Goal: Task Accomplishment & Management: Manage account settings

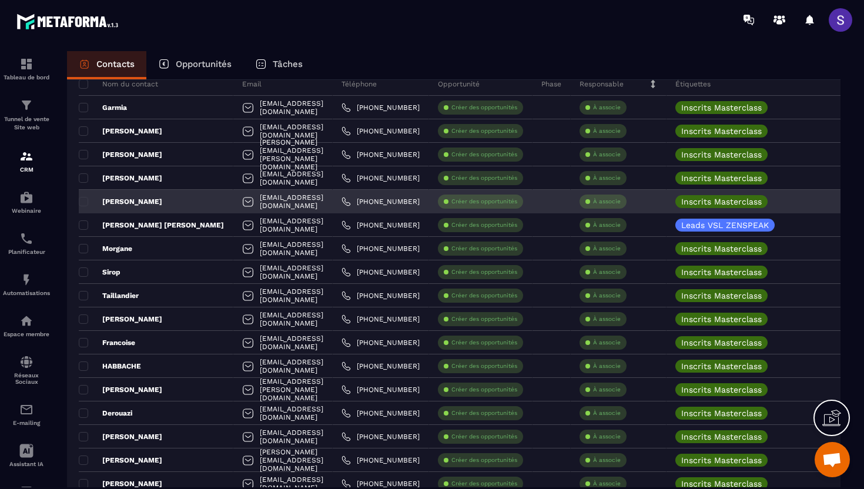
scroll to position [81, 0]
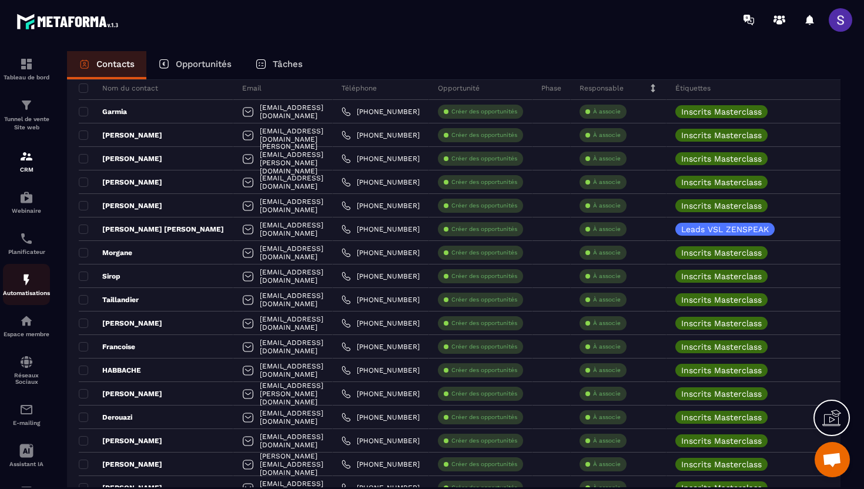
click at [16, 277] on div "Automatisations" at bounding box center [26, 285] width 47 height 24
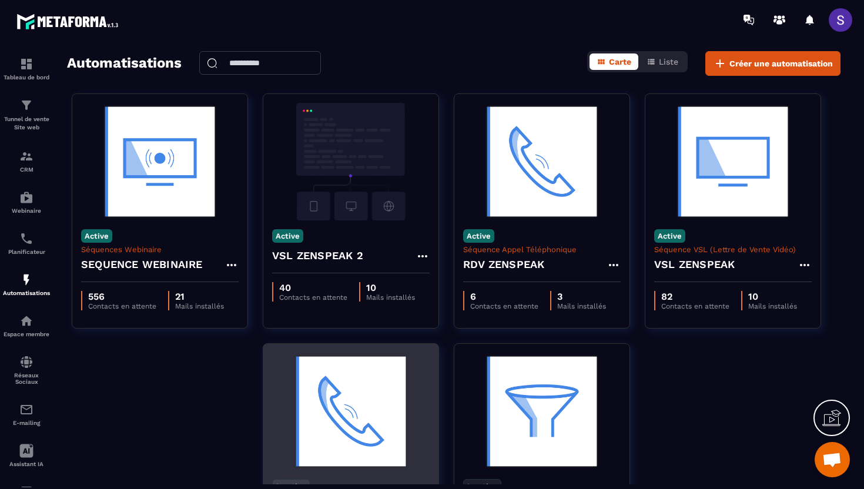
scroll to position [13, 0]
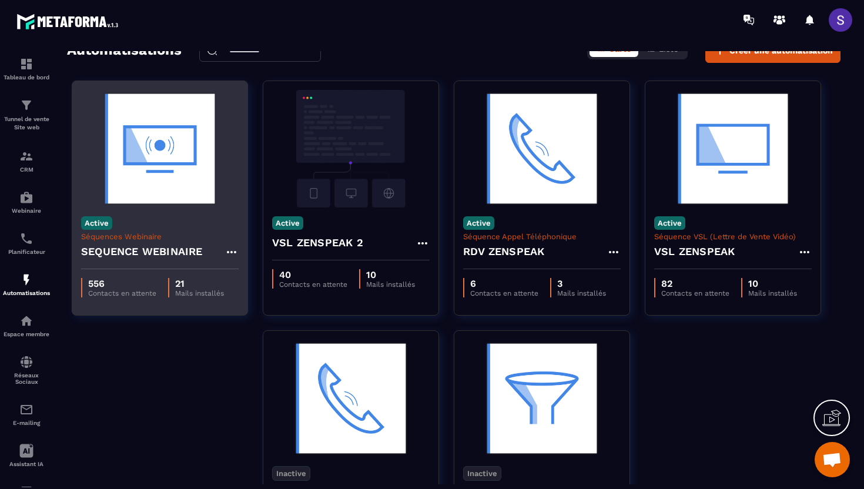
click at [148, 225] on div "Active Séquences Webinaire SEQUENCE WEBINAIRE" at bounding box center [159, 238] width 175 height 62
click at [142, 165] on img at bounding box center [160, 149] width 158 height 118
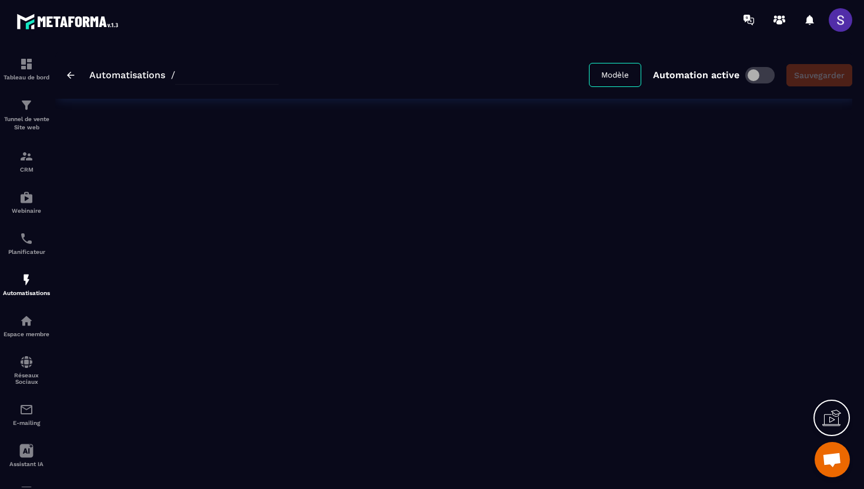
type input "**********"
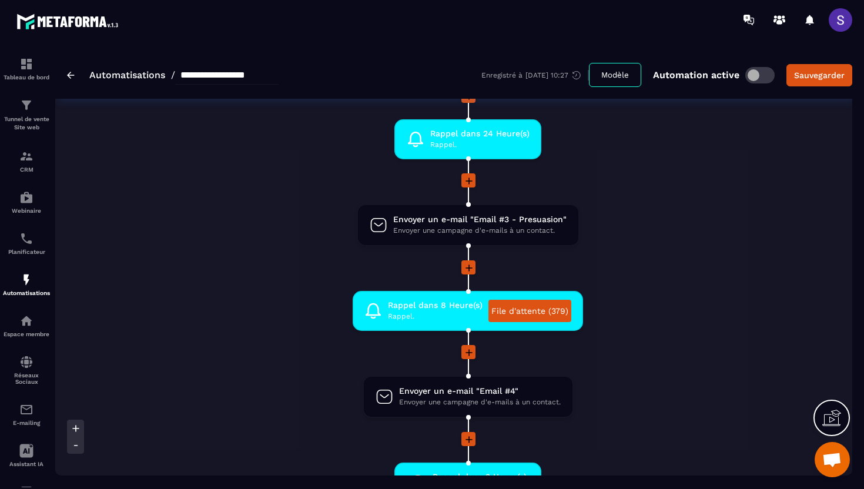
scroll to position [580, 0]
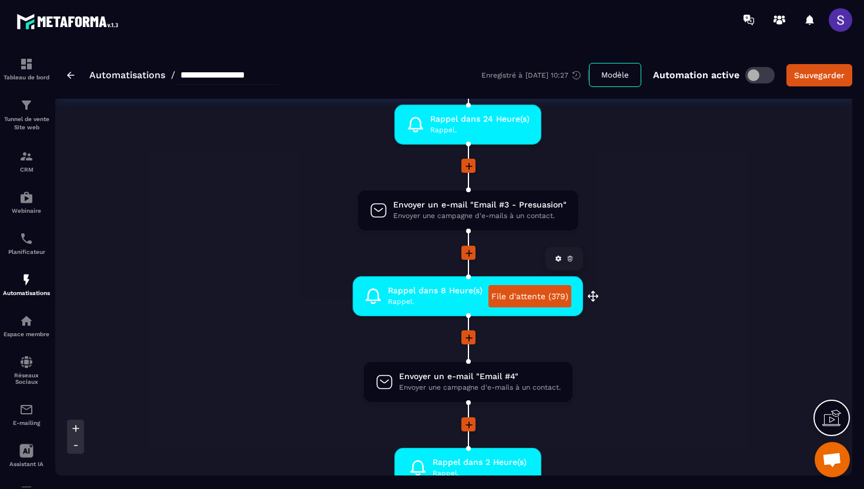
click at [565, 300] on link "File d'attente (379)" at bounding box center [529, 296] width 83 height 22
